Goal: Task Accomplishment & Management: Use online tool/utility

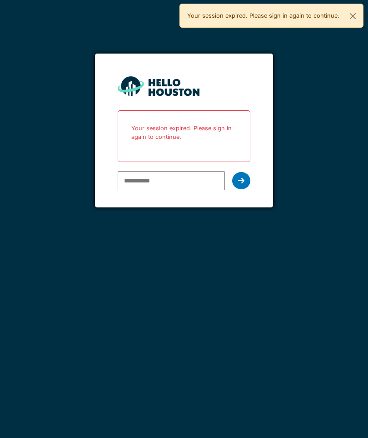
click at [147, 177] on input "email" at bounding box center [171, 180] width 107 height 19
type input "**********"
click at [248, 182] on div at bounding box center [241, 180] width 18 height 17
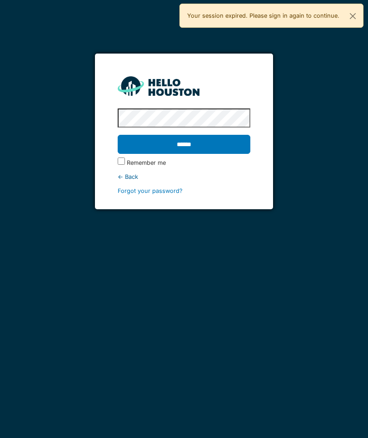
click at [155, 145] on input "******" at bounding box center [184, 144] width 133 height 19
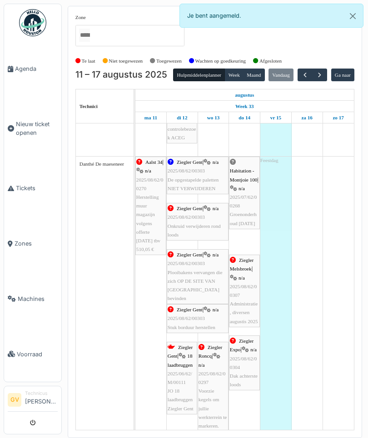
click at [323, 75] on span "button" at bounding box center [320, 75] width 8 height 8
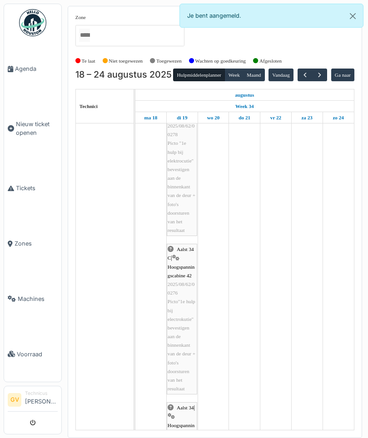
scroll to position [1982, 0]
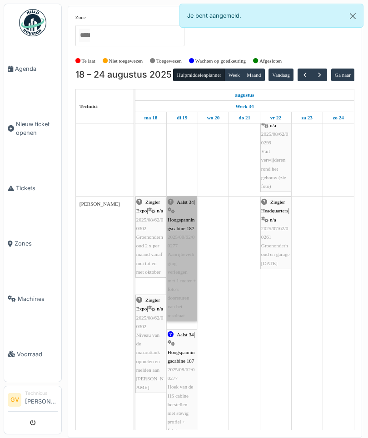
click at [181, 277] on link "Aalst 34 | Hoogspanningscabine 187 2025/08/62/00277 Aanrijbeveiliging verlengen…" at bounding box center [182, 259] width 30 height 125
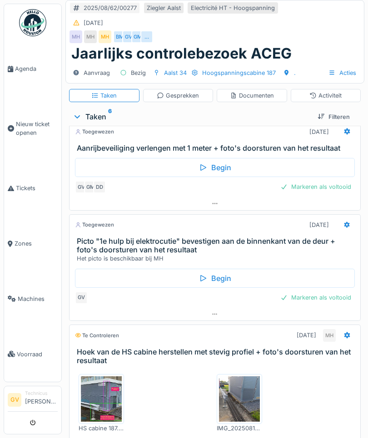
scroll to position [350, 0]
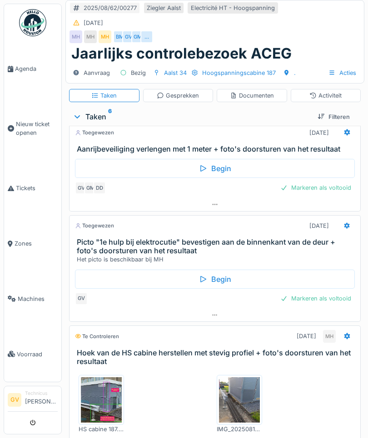
click at [102, 387] on img at bounding box center [101, 399] width 41 height 45
click at [243, 395] on img at bounding box center [239, 399] width 41 height 45
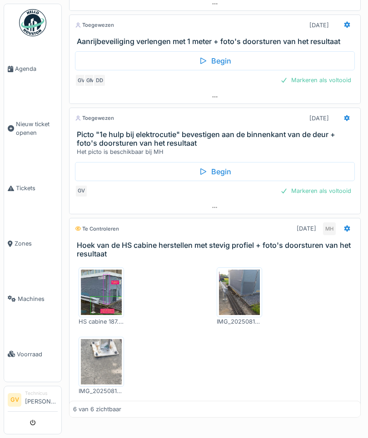
scroll to position [170, 0]
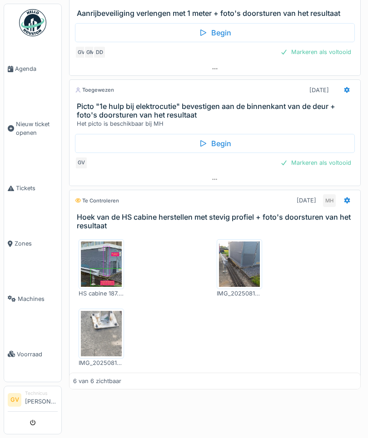
click at [103, 331] on img at bounding box center [101, 333] width 41 height 45
click at [32, 78] on link "Agenda" at bounding box center [32, 68] width 57 height 55
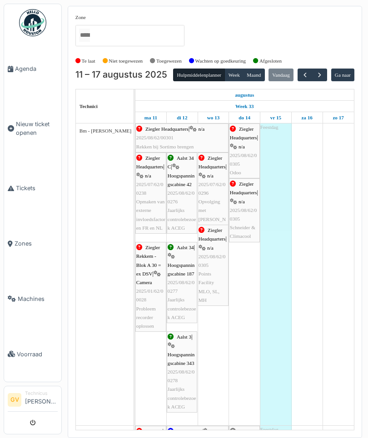
click at [318, 63] on div "Te laat Niet toegewezen Toegewezen Wachten op goedkeuring Afgesloten" at bounding box center [214, 61] width 279 height 15
click at [327, 77] on button "button" at bounding box center [319, 75] width 15 height 13
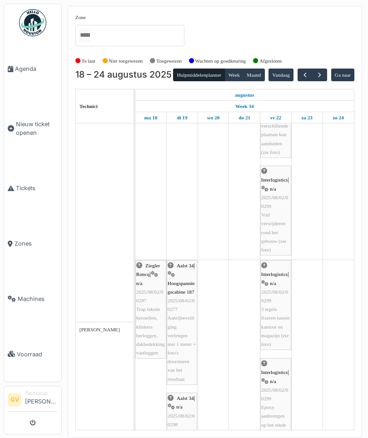
scroll to position [672, 0]
